Goal: Transaction & Acquisition: Purchase product/service

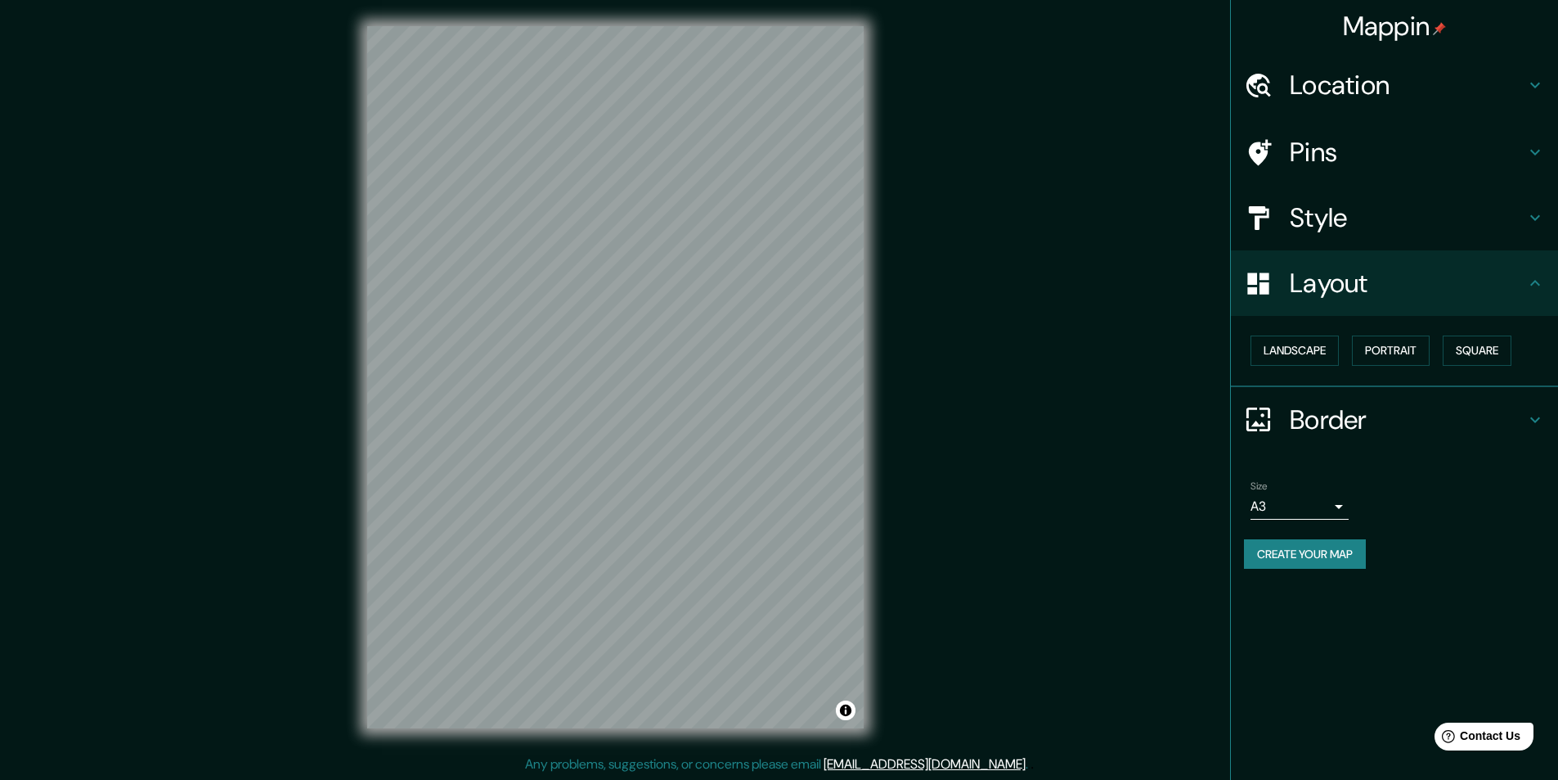
click at [951, 623] on div "Mappin Location [GEOGRAPHIC_DATA], [GEOGRAPHIC_DATA][PERSON_NAME], [GEOGRAPHIC_…" at bounding box center [779, 390] width 1558 height 780
click at [1294, 510] on body "Mappin Location [GEOGRAPHIC_DATA], [GEOGRAPHIC_DATA][PERSON_NAME], [GEOGRAPHIC_…" at bounding box center [785, 390] width 1571 height 780
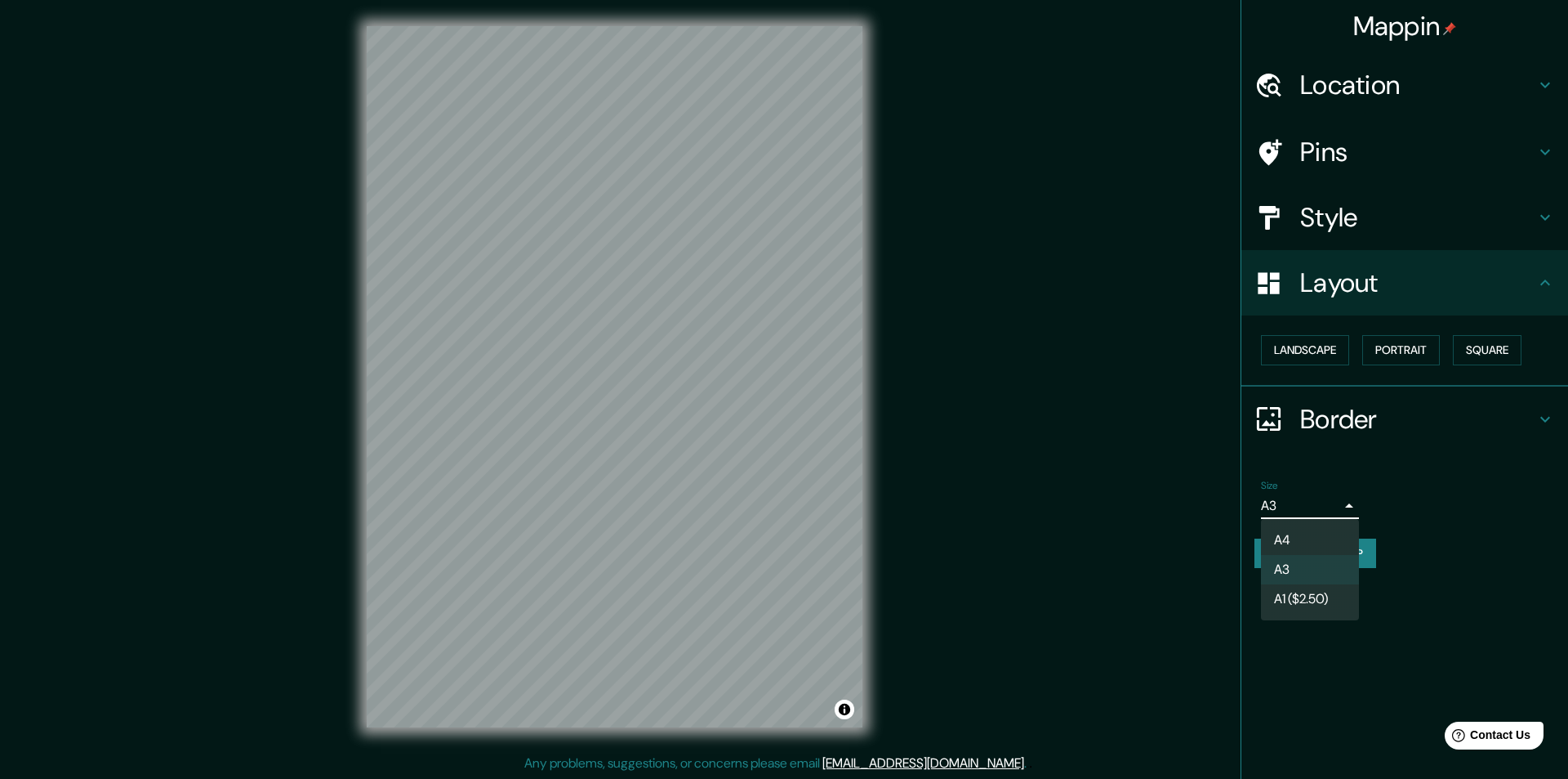
click at [1343, 502] on div at bounding box center [784, 390] width 1568 height 779
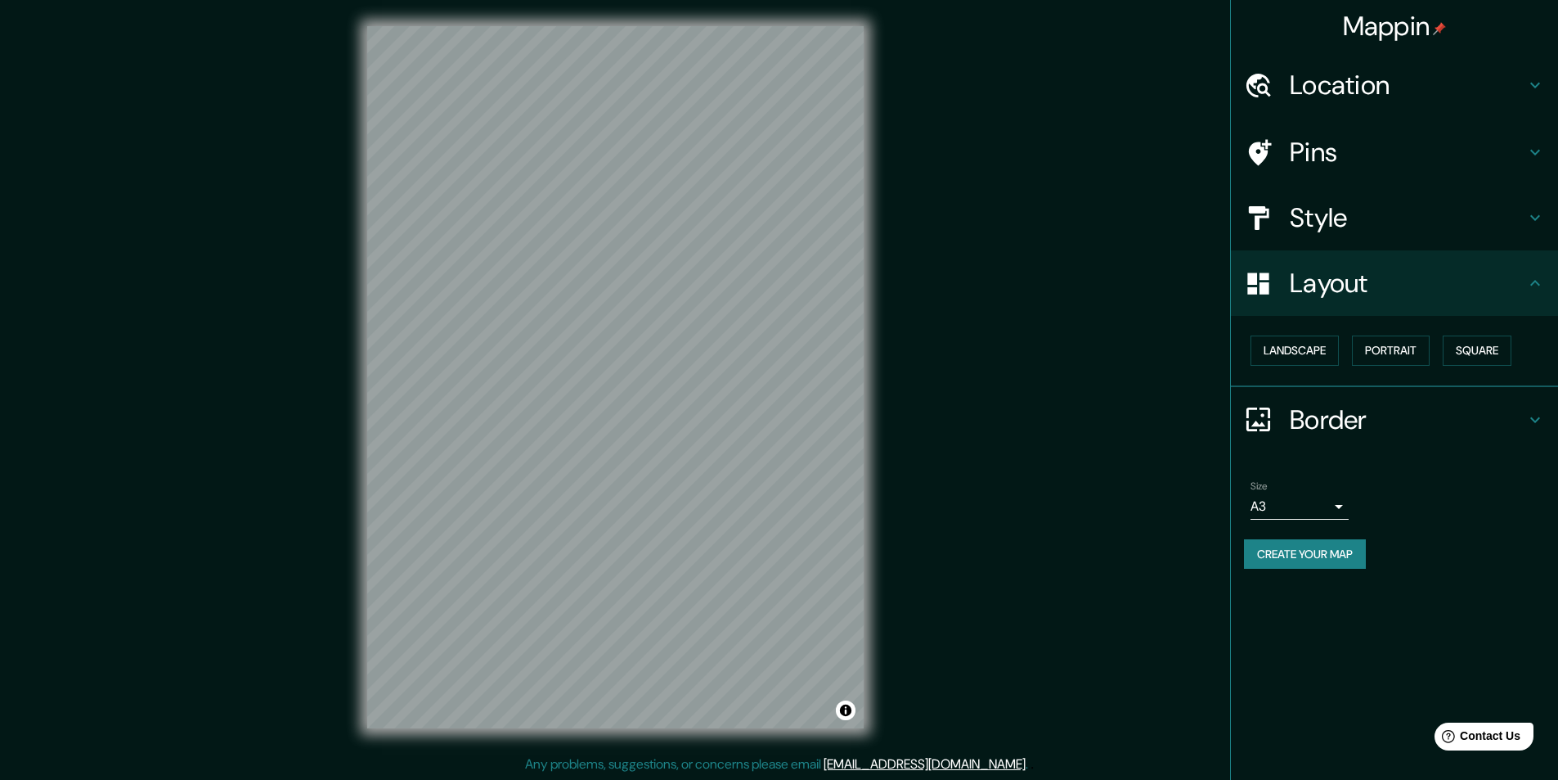
click at [1348, 197] on div "Style" at bounding box center [1394, 217] width 327 height 65
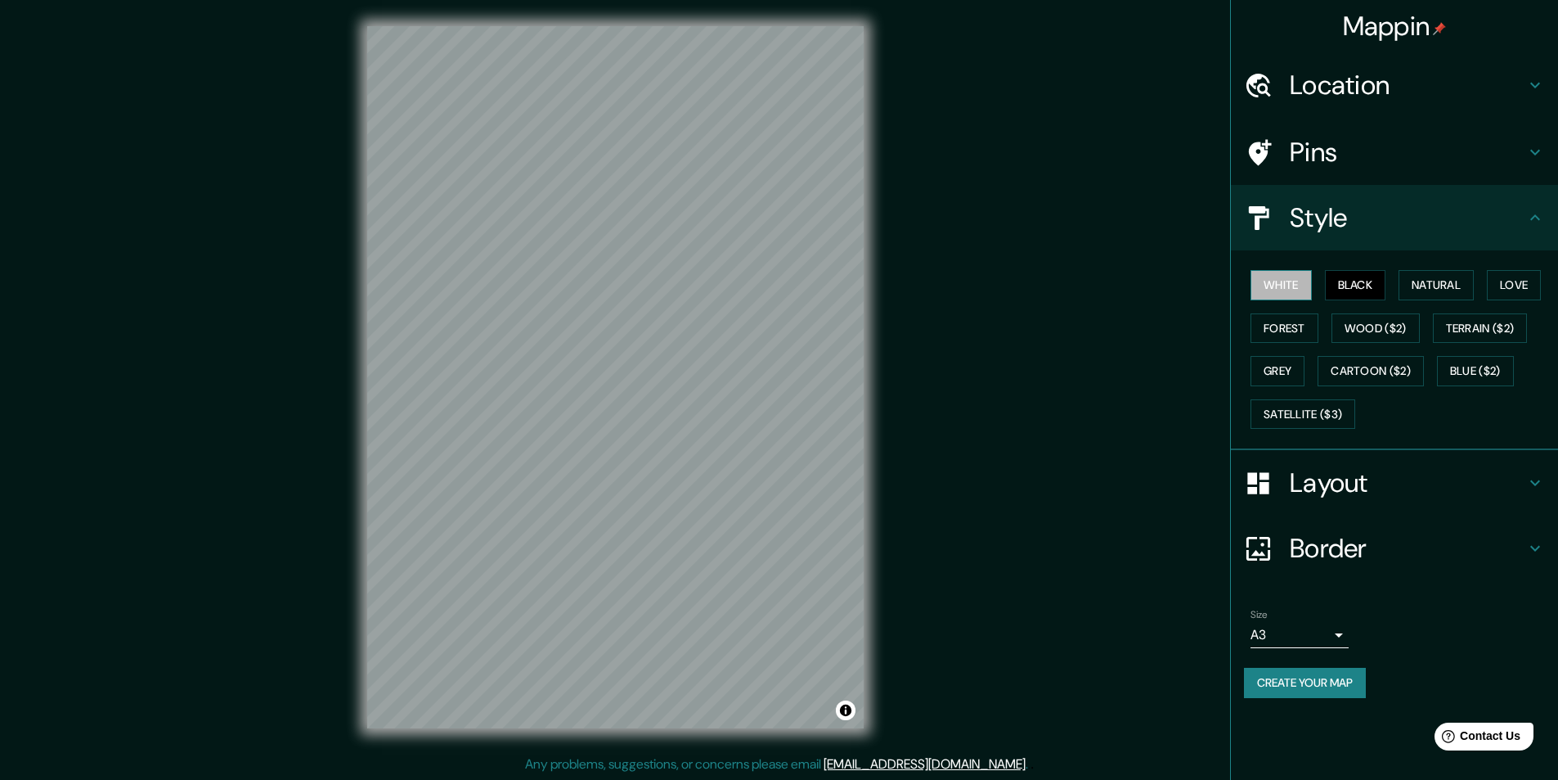
click at [1292, 280] on button "White" at bounding box center [1281, 285] width 61 height 30
click at [1424, 278] on button "Natural" at bounding box center [1436, 285] width 75 height 30
click at [1510, 286] on button "Love" at bounding box center [1514, 285] width 54 height 30
click at [1297, 323] on button "Forest" at bounding box center [1285, 328] width 68 height 30
click at [1389, 335] on button "Wood ($2)" at bounding box center [1376, 328] width 88 height 30
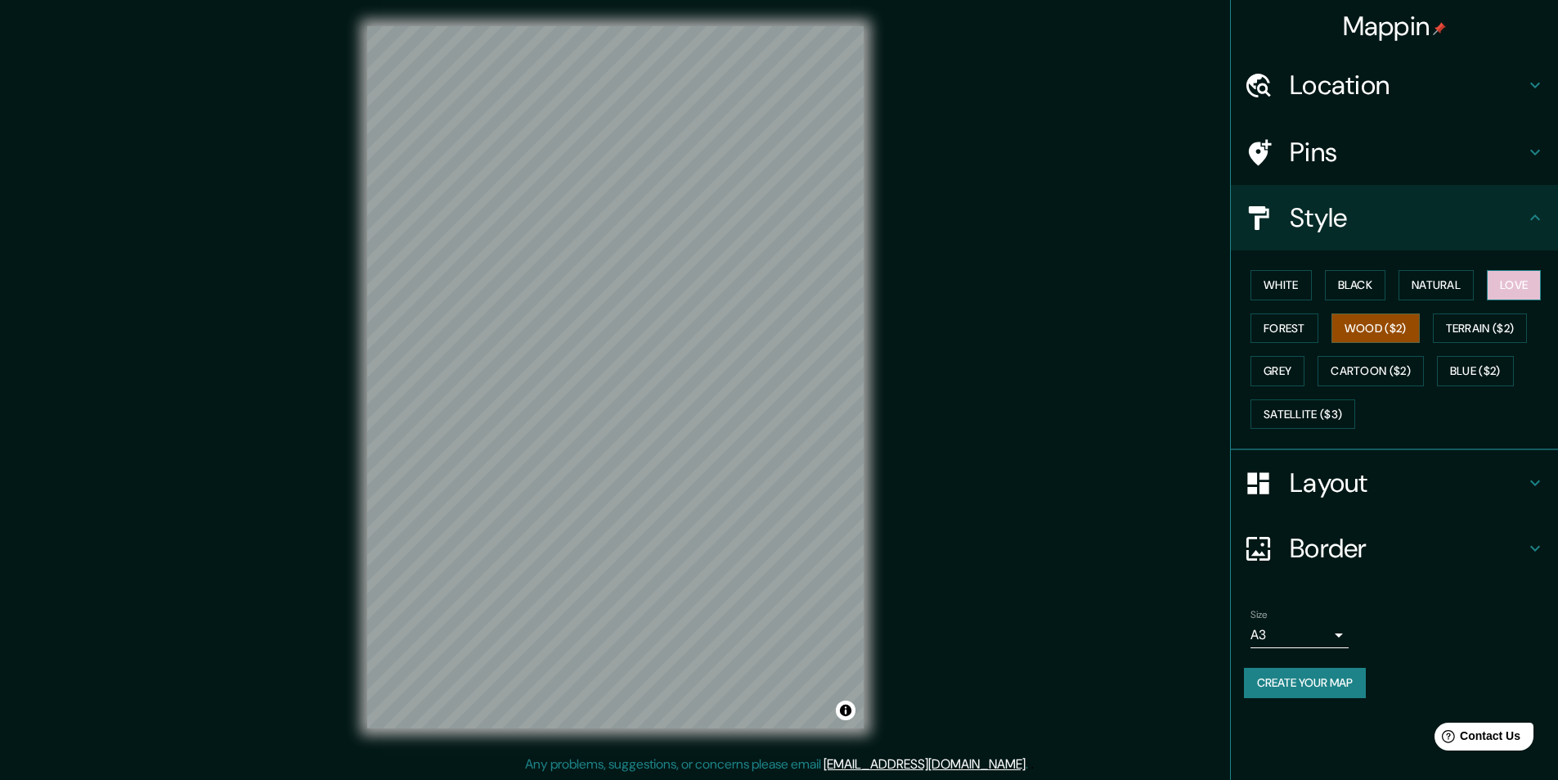
click at [1513, 293] on button "Love" at bounding box center [1514, 285] width 54 height 30
click at [1382, 325] on button "Wood ($2)" at bounding box center [1376, 328] width 88 height 30
click at [1289, 361] on button "Grey" at bounding box center [1278, 371] width 54 height 30
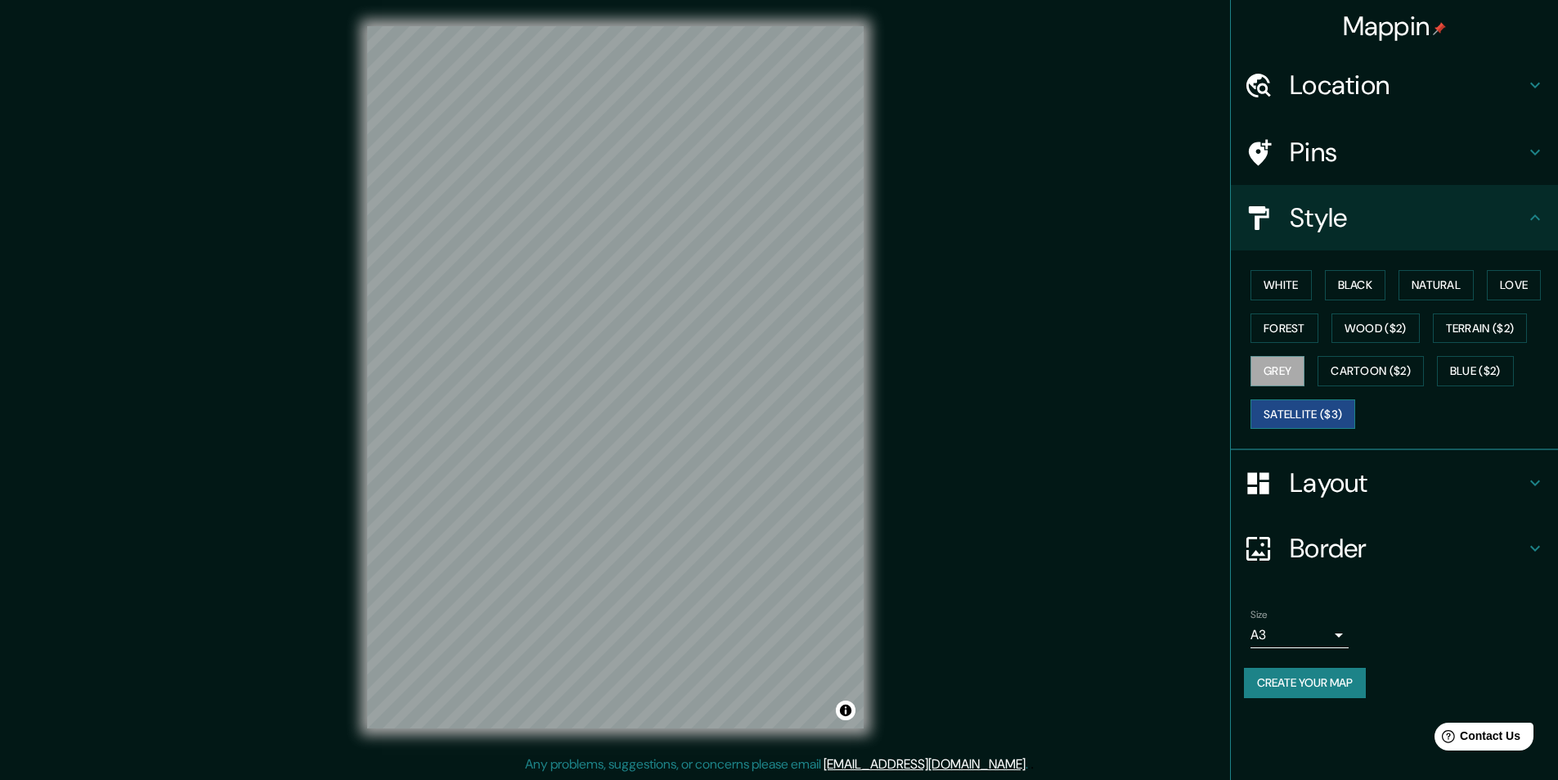
click at [1340, 422] on button "Satellite ($3)" at bounding box center [1303, 414] width 105 height 30
click at [1495, 369] on button "Blue ($2)" at bounding box center [1475, 371] width 77 height 30
